Goal: Find specific page/section: Find specific page/section

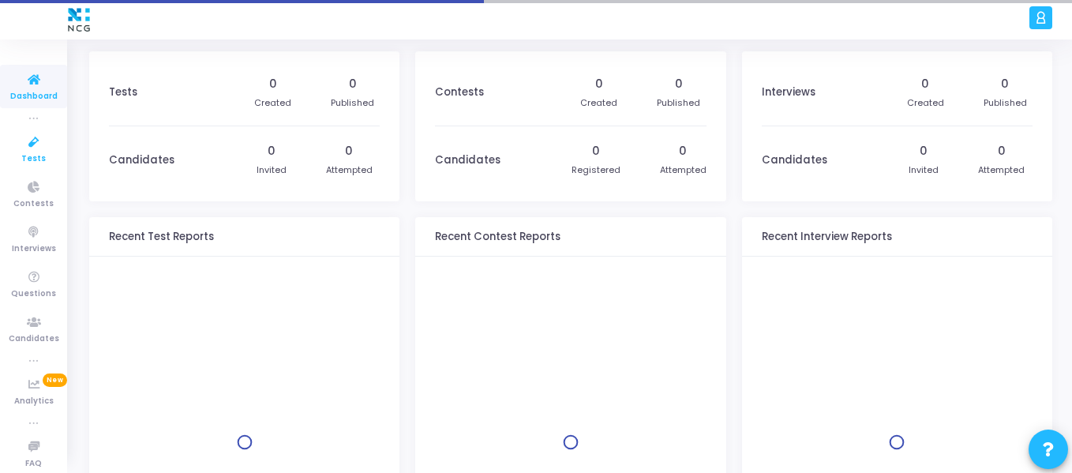
click at [33, 140] on icon at bounding box center [33, 143] width 33 height 20
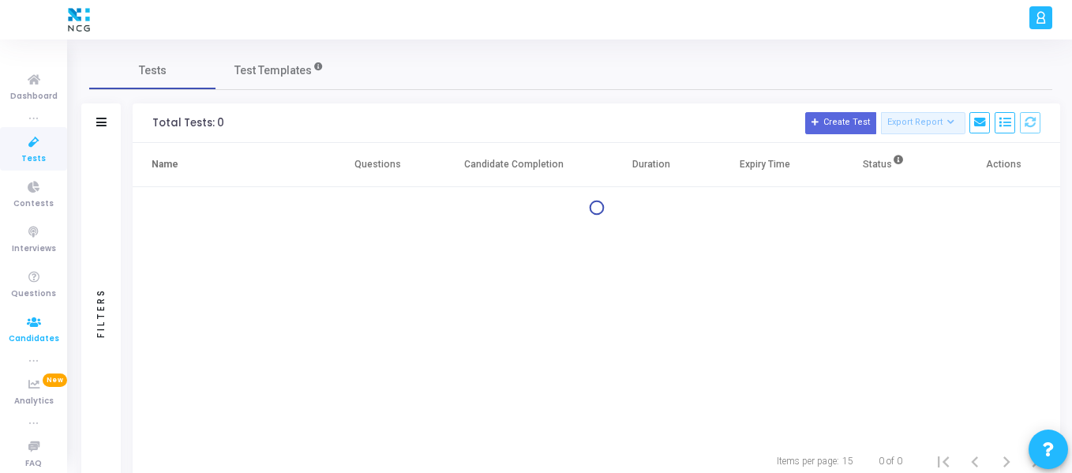
click at [22, 327] on icon at bounding box center [33, 323] width 33 height 20
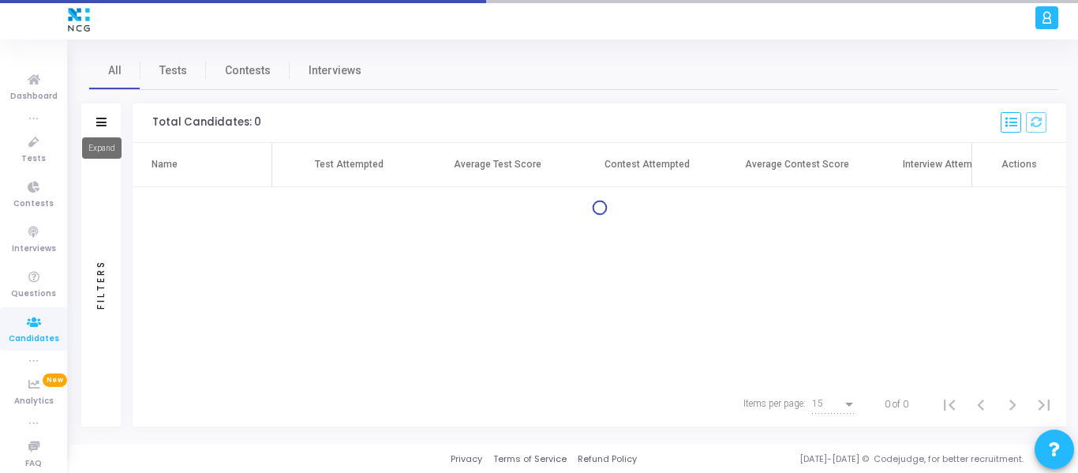
click at [105, 122] on icon at bounding box center [101, 122] width 10 height 9
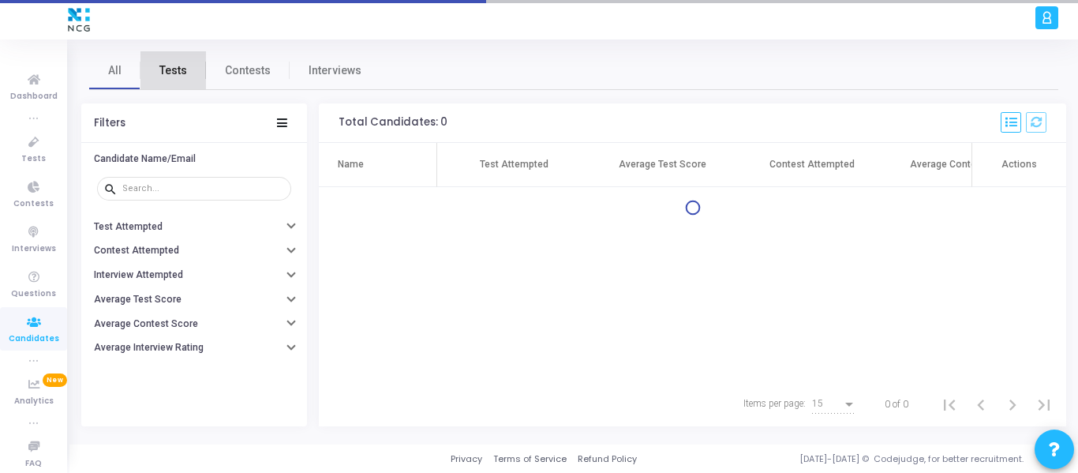
click at [178, 73] on span "Tests" at bounding box center [173, 70] width 28 height 17
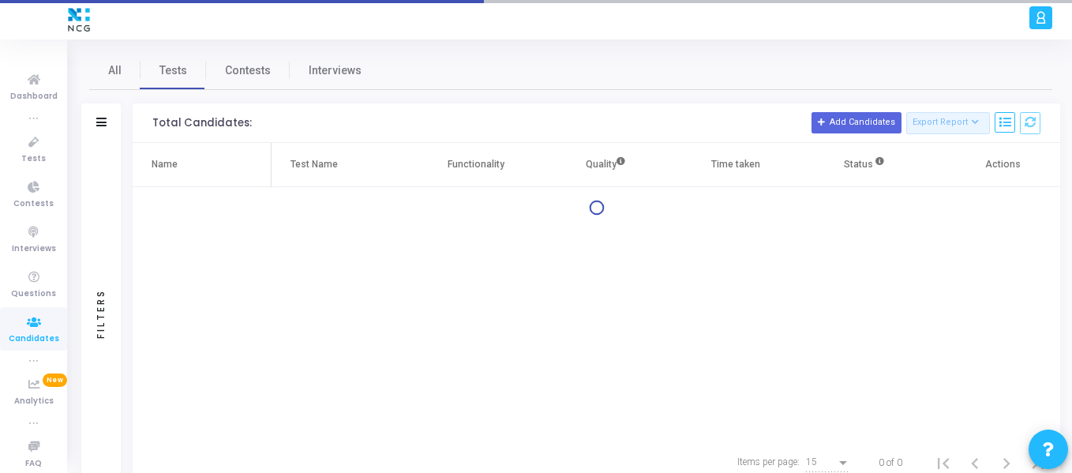
click at [108, 119] on div "Filters" at bounding box center [100, 122] width 39 height 39
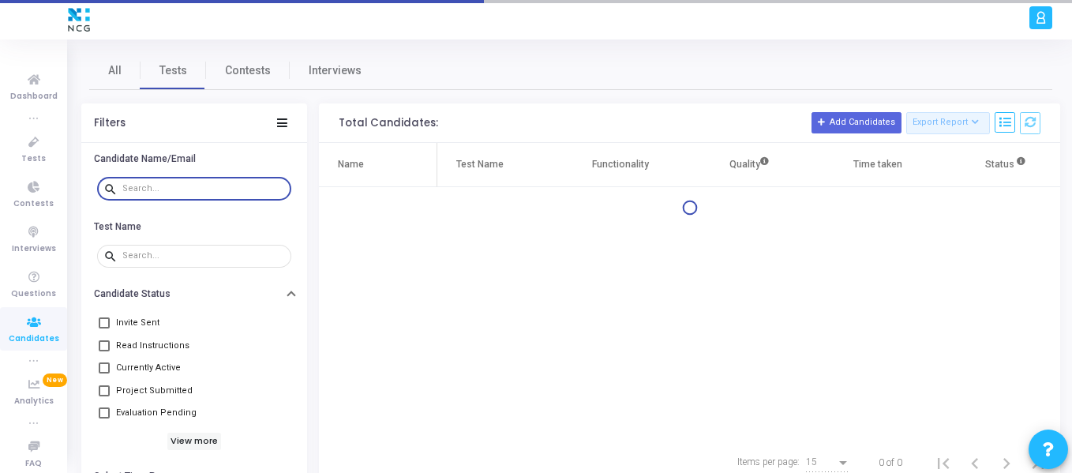
click at [159, 186] on input "text" at bounding box center [203, 188] width 163 height 9
click at [159, 186] on input "Anuj" at bounding box center [203, 188] width 163 height 9
type input "Anuj"
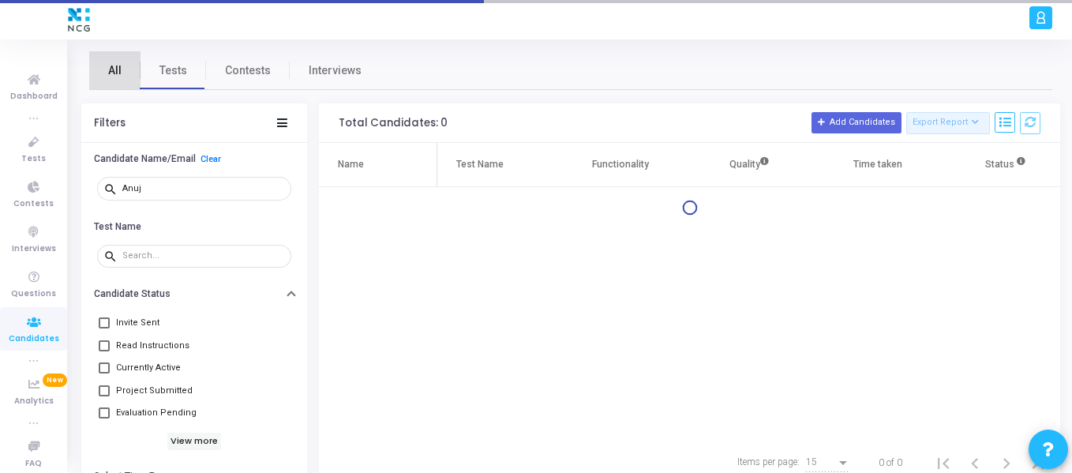
click at [114, 68] on span "All" at bounding box center [114, 70] width 13 height 17
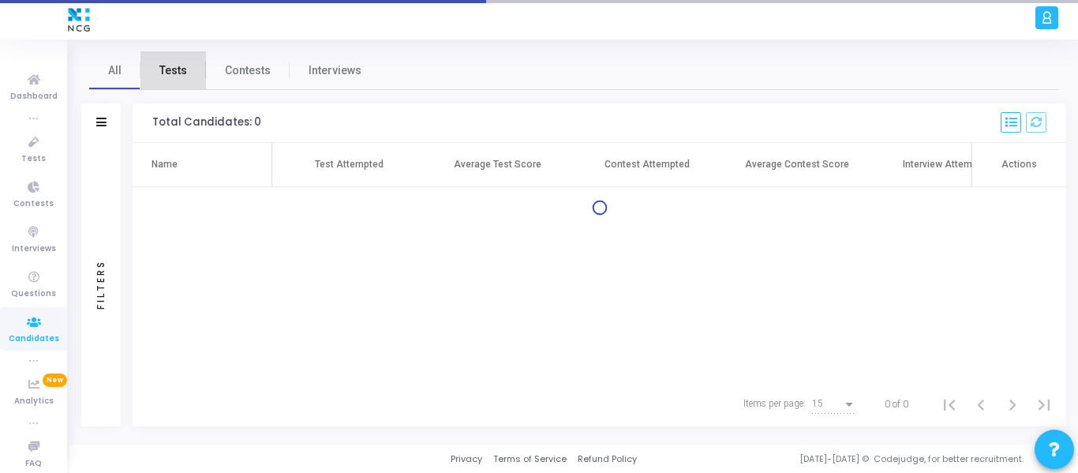
click at [177, 63] on span "Tests" at bounding box center [173, 70] width 28 height 17
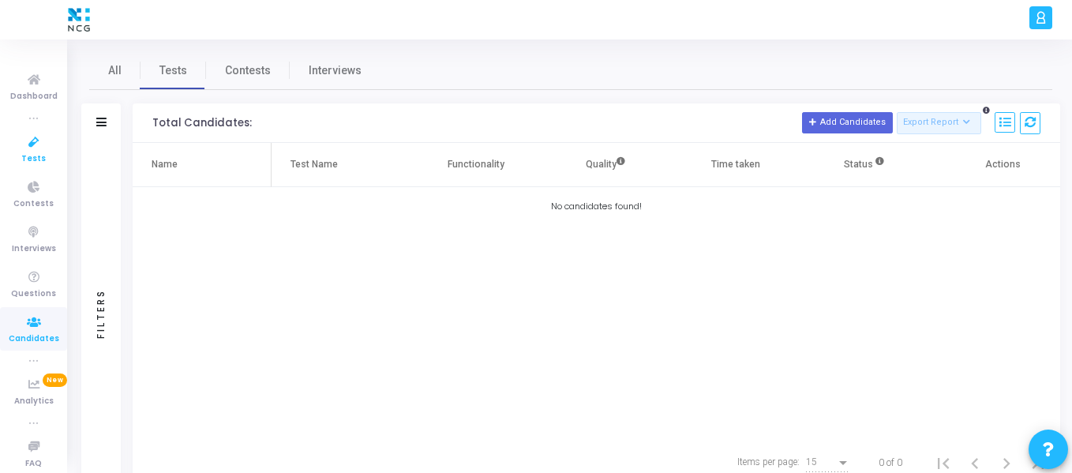
click at [33, 148] on icon at bounding box center [33, 143] width 33 height 20
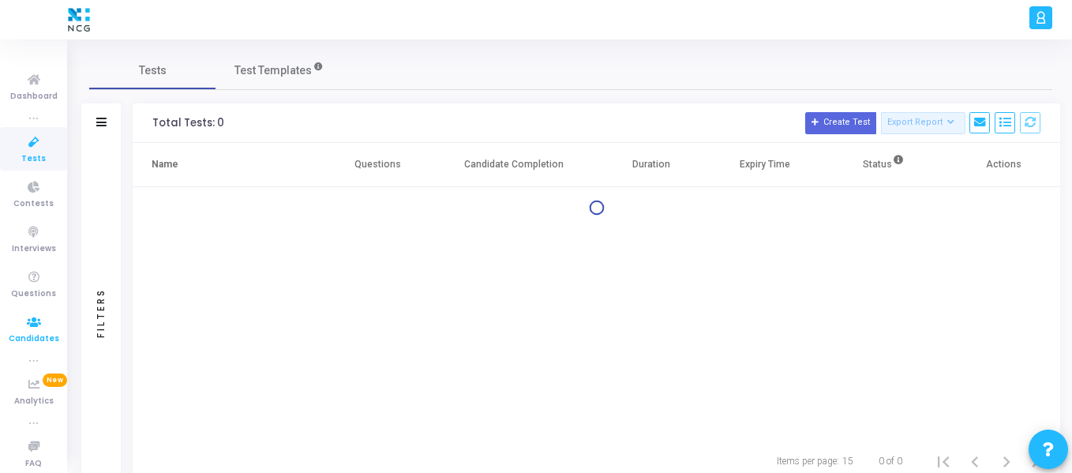
click at [24, 317] on icon at bounding box center [33, 323] width 33 height 20
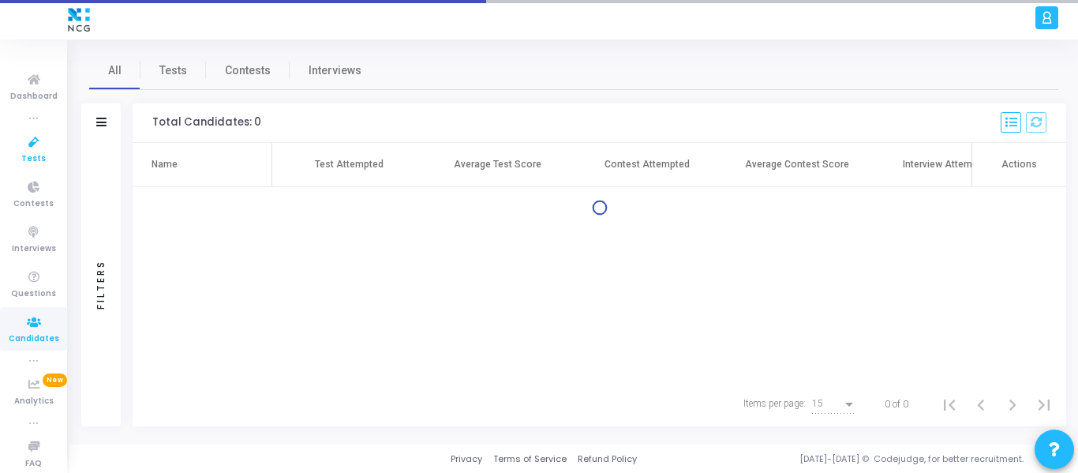
click at [27, 156] on span "Tests" at bounding box center [33, 158] width 24 height 13
